Goal: Task Accomplishment & Management: Complete application form

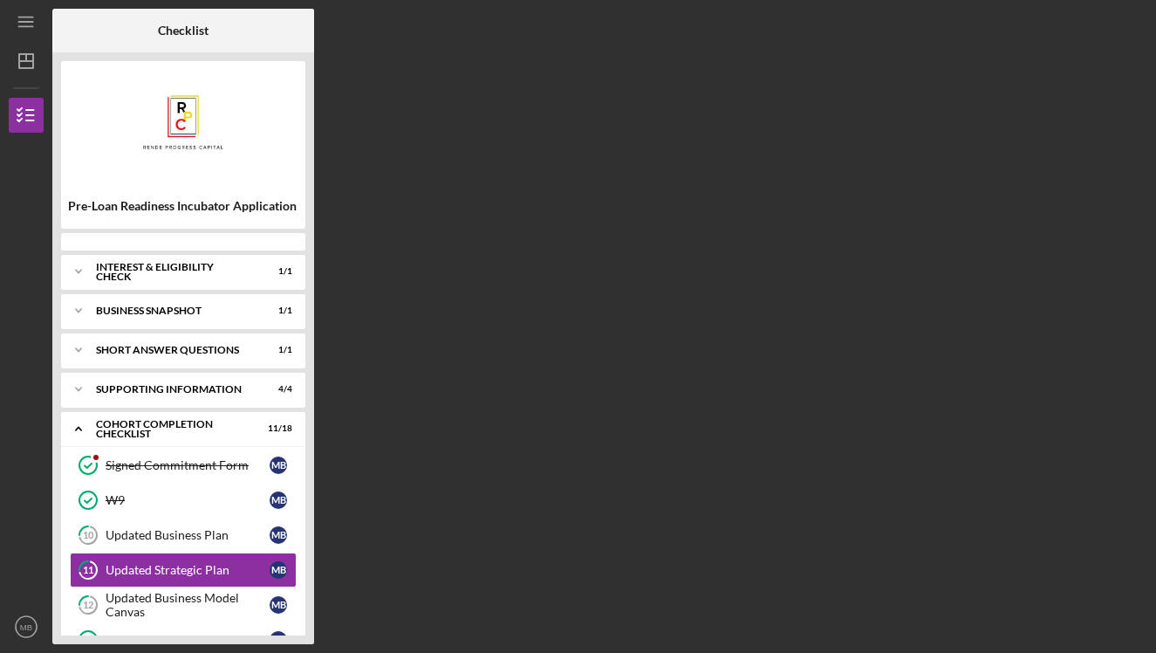
scroll to position [125, 0]
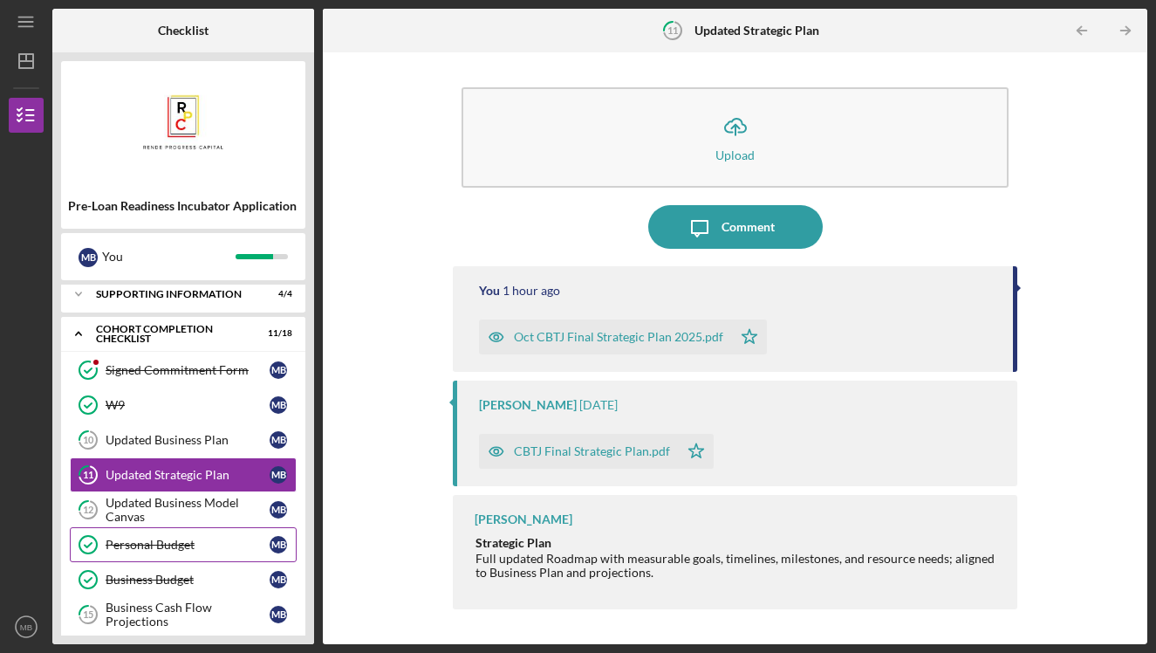
click at [123, 550] on div "Personal Budget" at bounding box center [188, 545] width 164 height 14
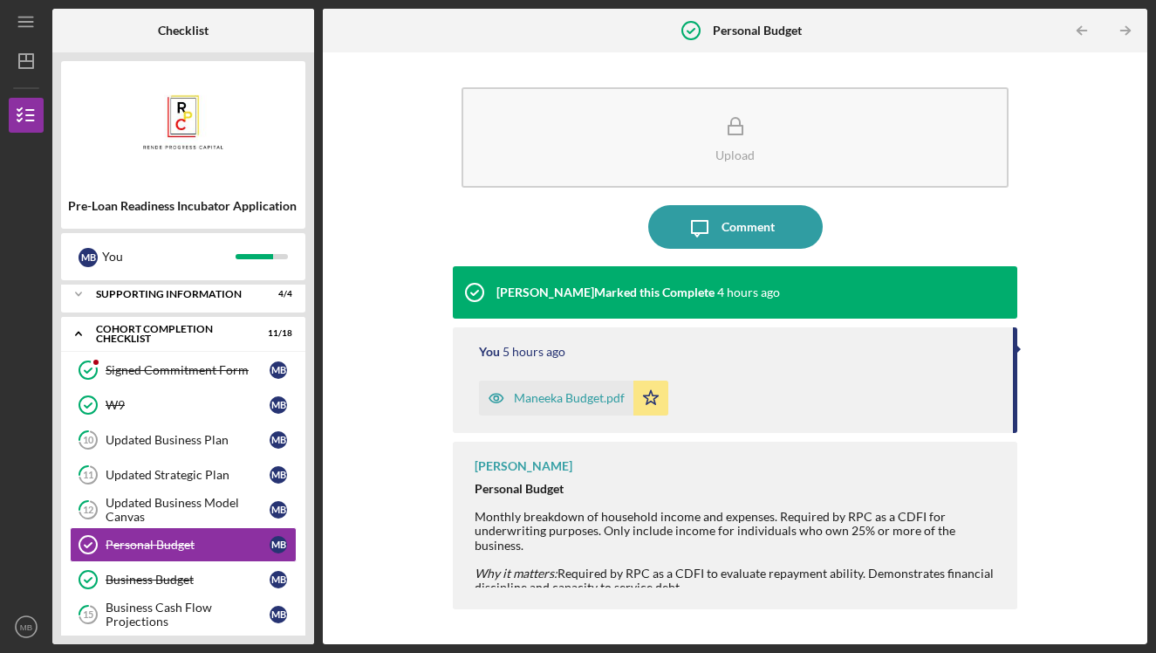
click at [549, 398] on div "Maneeka Budget.pdf" at bounding box center [569, 398] width 111 height 14
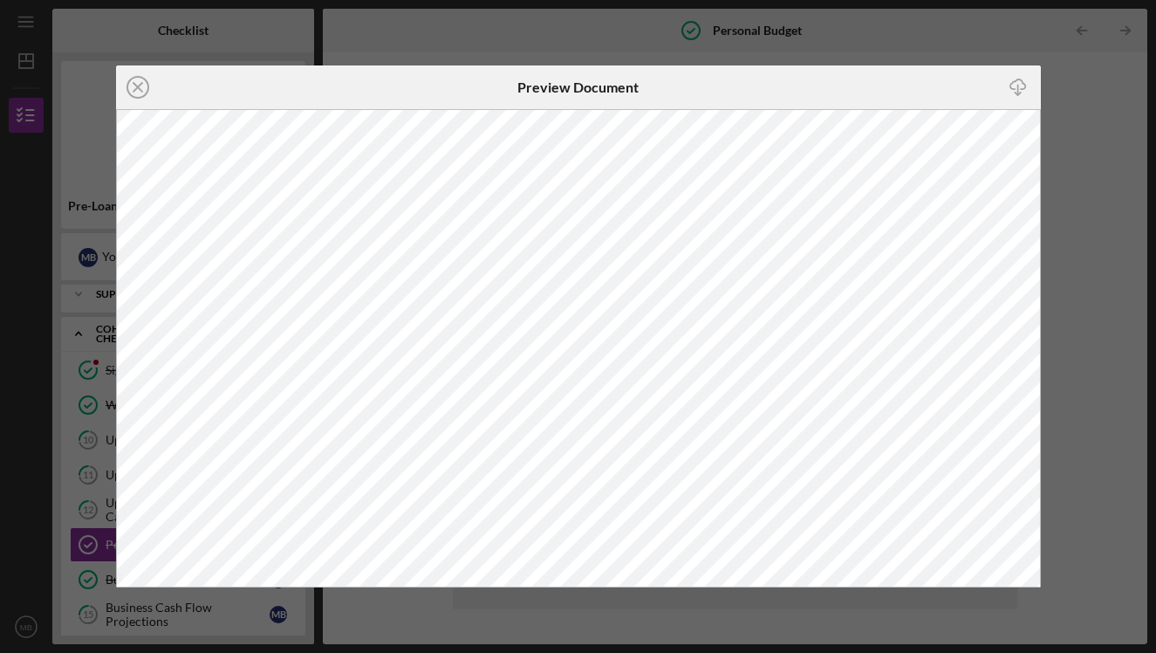
click at [1021, 94] on icon "Icon/Download" at bounding box center [1018, 86] width 39 height 39
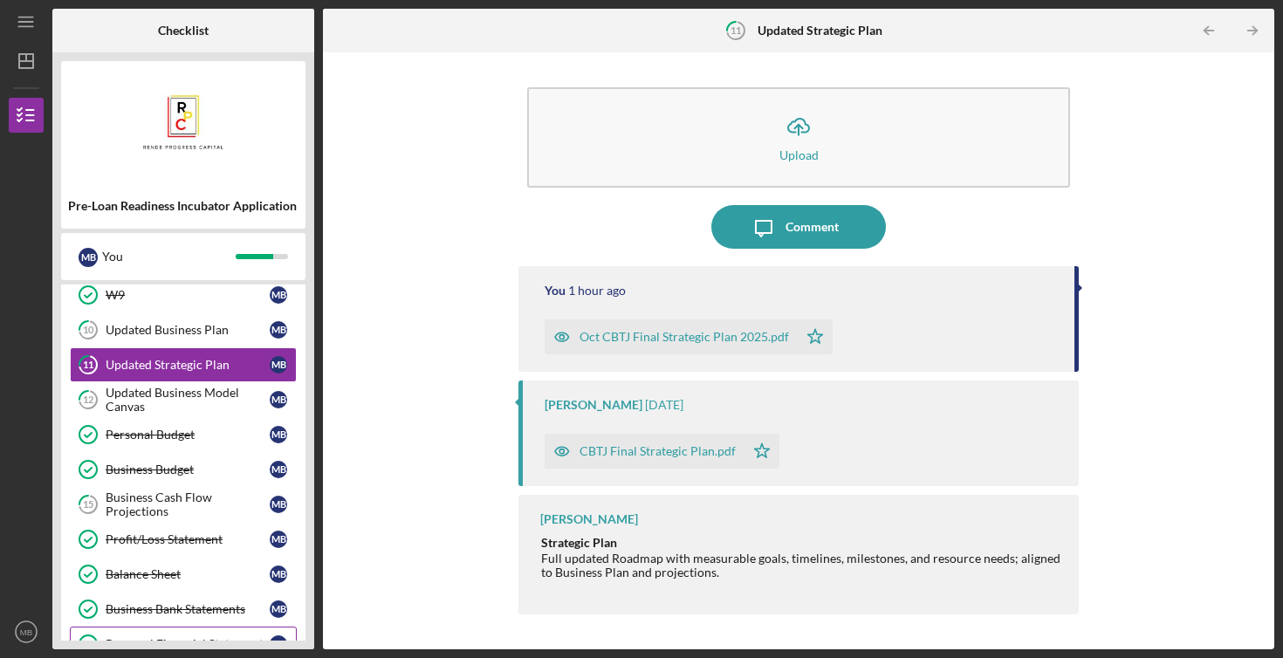
scroll to position [365, 0]
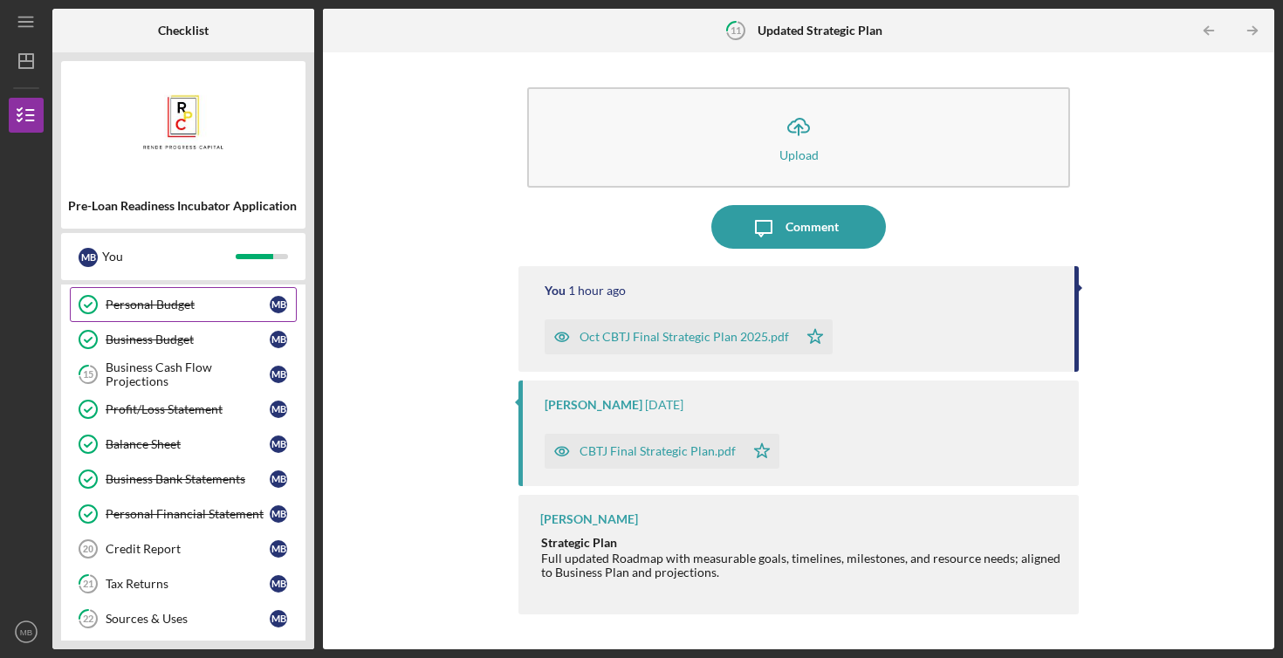
click at [151, 306] on div "Personal Budget" at bounding box center [188, 305] width 164 height 14
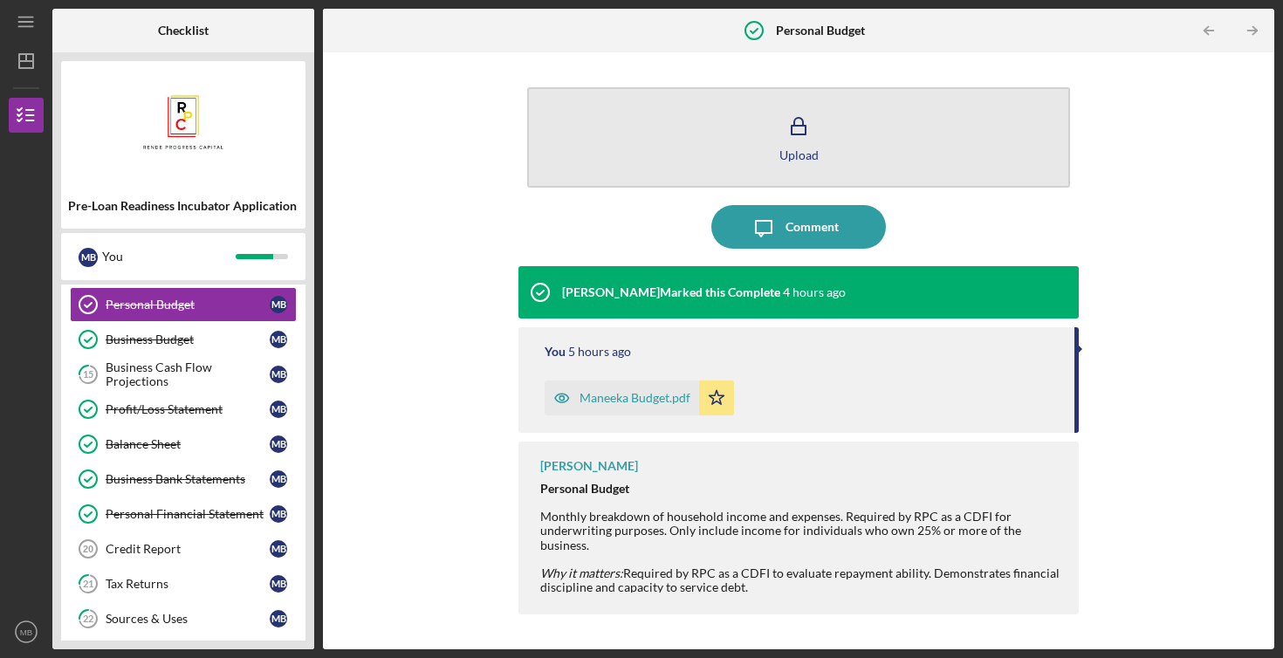
click at [786, 120] on icon "button" at bounding box center [799, 127] width 44 height 44
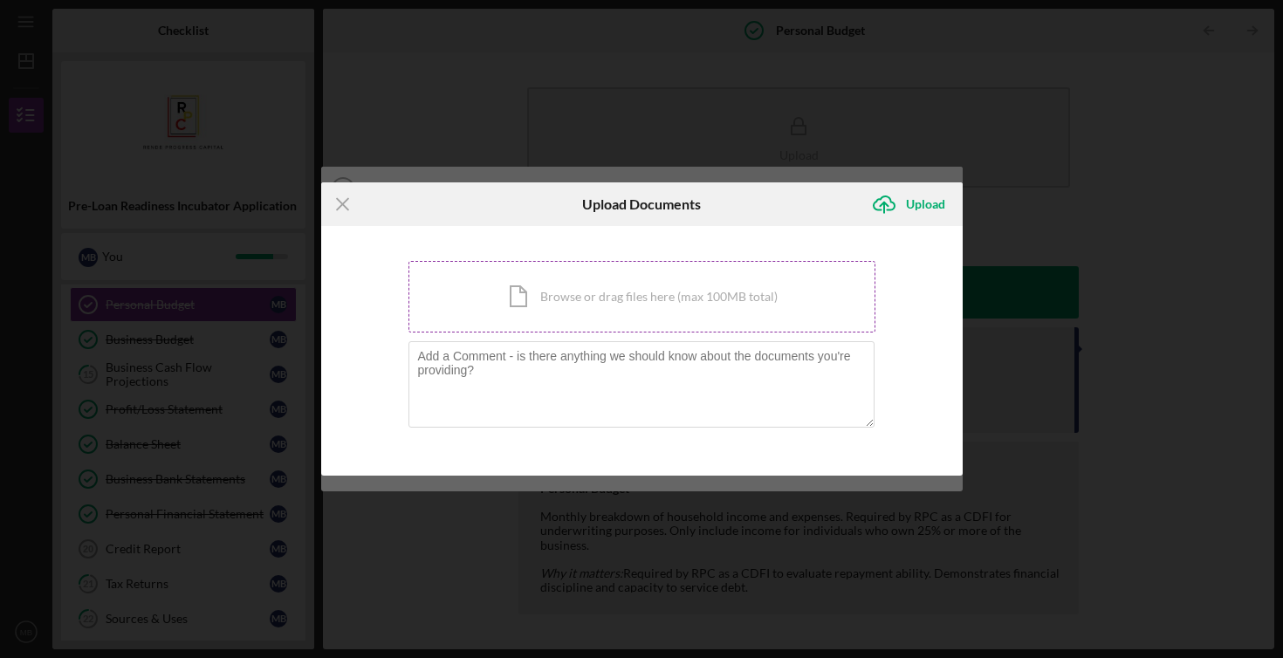
click at [642, 301] on div "Icon/Document Browse or drag files here (max 100MB total) Tap to choose files o…" at bounding box center [641, 297] width 467 height 72
click at [510, 293] on div "Icon/Document Browse or drag files here (max 100MB total) Tap to choose files o…" at bounding box center [641, 297] width 467 height 72
click at [542, 291] on div "Icon/Document Browse or drag files here (max 100MB total) Tap to choose files o…" at bounding box center [641, 297] width 467 height 72
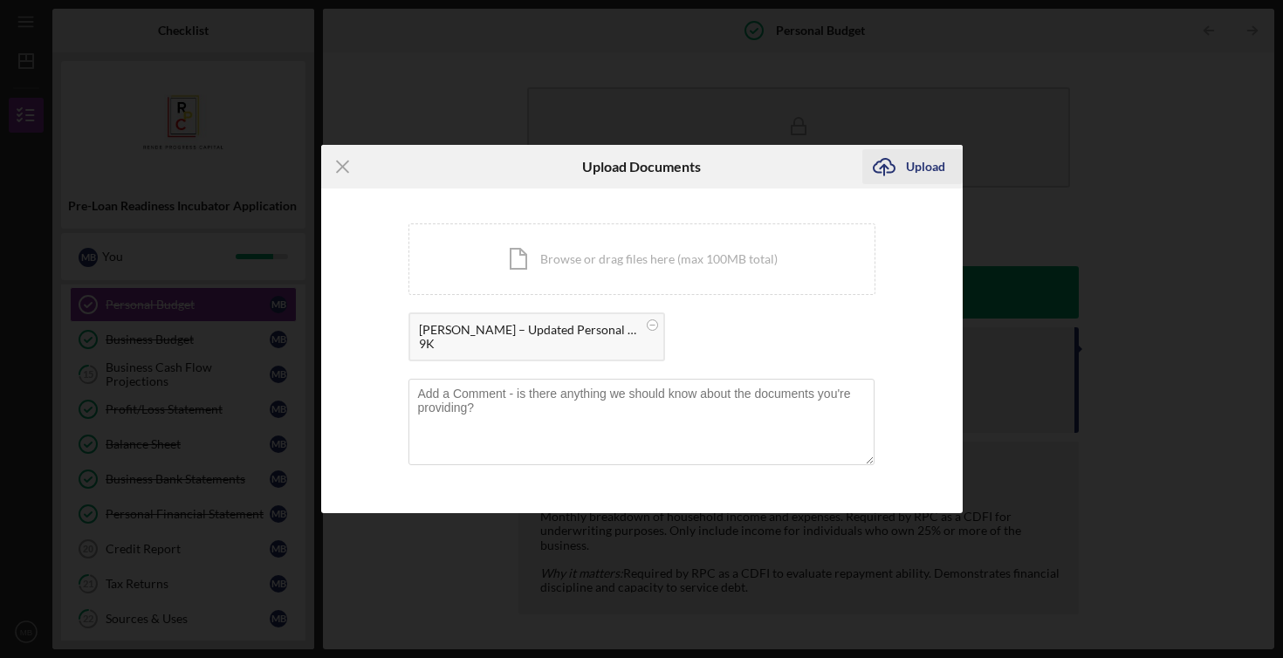
click at [910, 167] on div "Upload" at bounding box center [925, 166] width 39 height 35
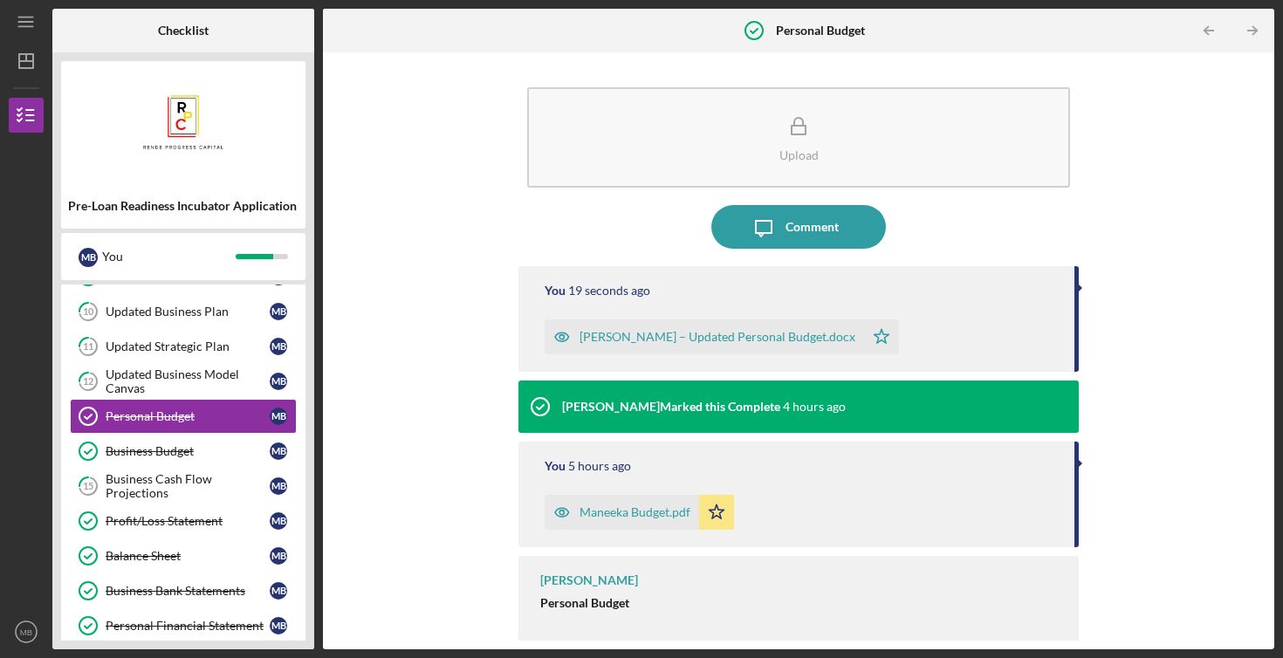
scroll to position [483, 0]
